Goal: Navigation & Orientation: Find specific page/section

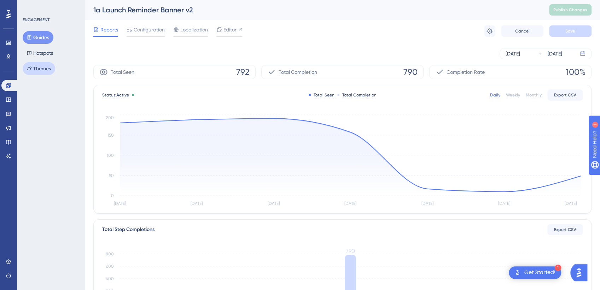
click at [43, 70] on button "Themes" at bounding box center [39, 68] width 33 height 13
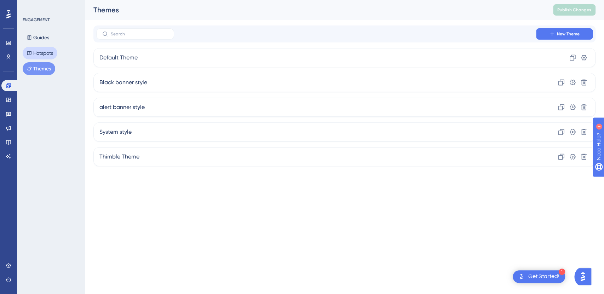
click at [43, 53] on button "Hotspots" at bounding box center [40, 53] width 35 height 13
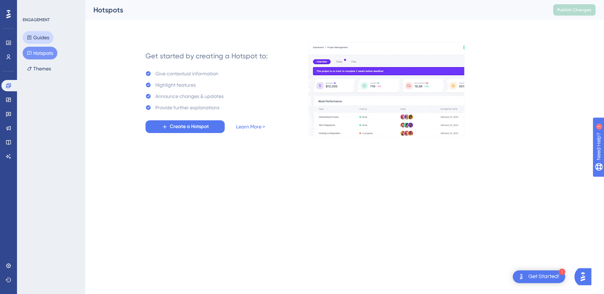
click at [43, 39] on button "Guides" at bounding box center [38, 37] width 31 height 13
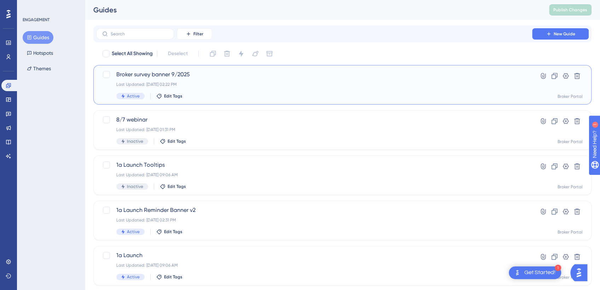
click at [242, 86] on div "Last Updated: [DATE] 02:22 PM" at bounding box center [314, 85] width 396 height 6
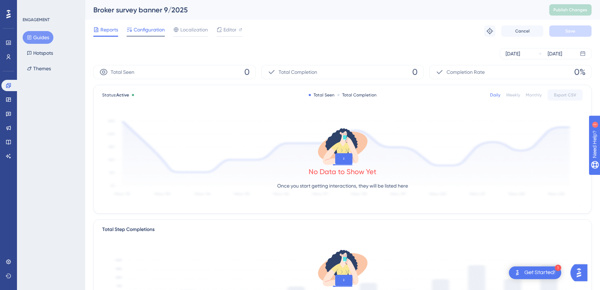
click at [158, 34] on span "Configuration" at bounding box center [149, 29] width 31 height 8
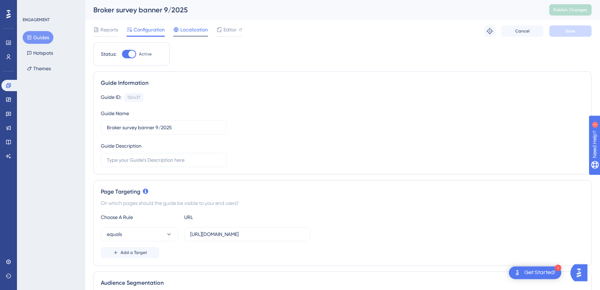
click at [196, 29] on span "Localization" at bounding box center [194, 29] width 28 height 8
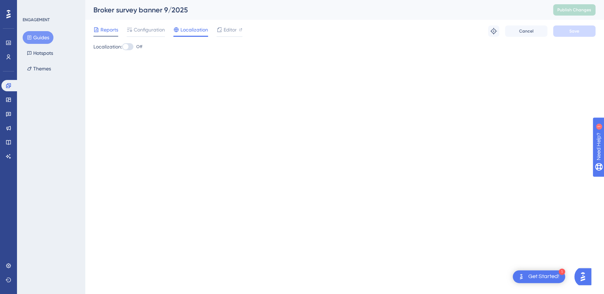
click at [118, 30] on span "Reports" at bounding box center [109, 29] width 18 height 8
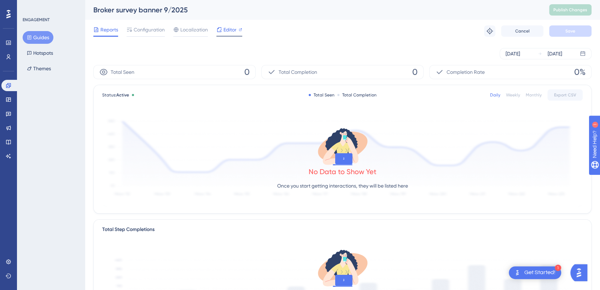
click at [225, 28] on span "Editor" at bounding box center [230, 29] width 13 height 8
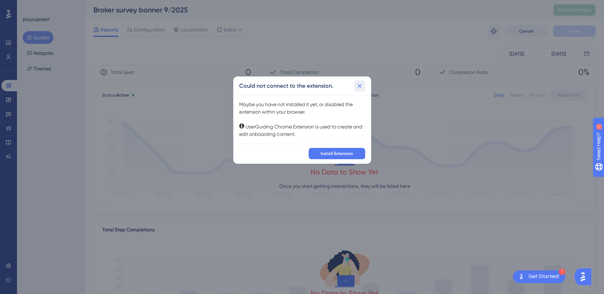
click at [360, 86] on icon at bounding box center [359, 86] width 4 height 4
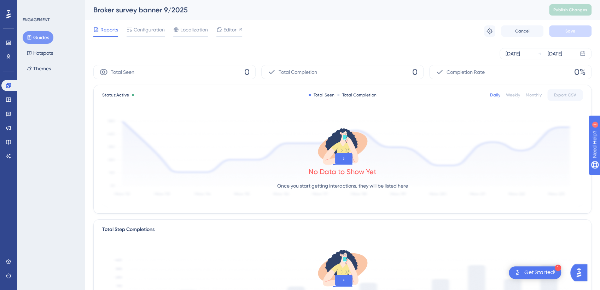
click at [37, 186] on div "ENGAGEMENT Guides Hotspots Themes" at bounding box center [51, 145] width 68 height 290
click at [0, 0] on div "Broker survey banner 9/2025" at bounding box center [0, 0] width 0 height 0
click at [345, 41] on div "Reports Configuration Localization Editor Troubleshoot Cancel Save" at bounding box center [342, 31] width 498 height 23
click at [232, 30] on span "Editor" at bounding box center [230, 29] width 13 height 8
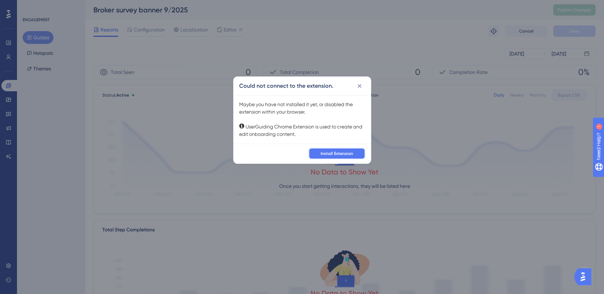
click at [333, 155] on span "Install Extension" at bounding box center [336, 154] width 33 height 6
